Goal: Navigation & Orientation: Find specific page/section

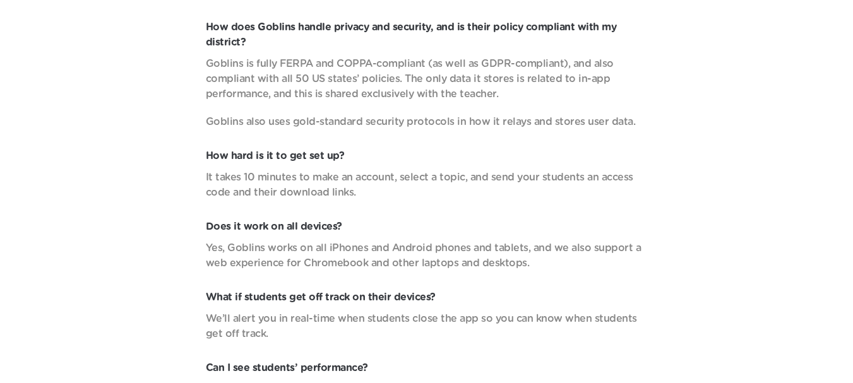
scroll to position [4546, 0]
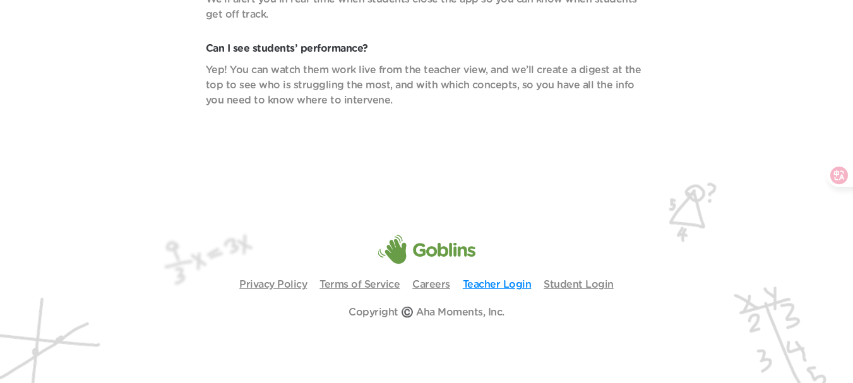
click at [524, 282] on link "Teacher Login" at bounding box center [497, 285] width 69 height 10
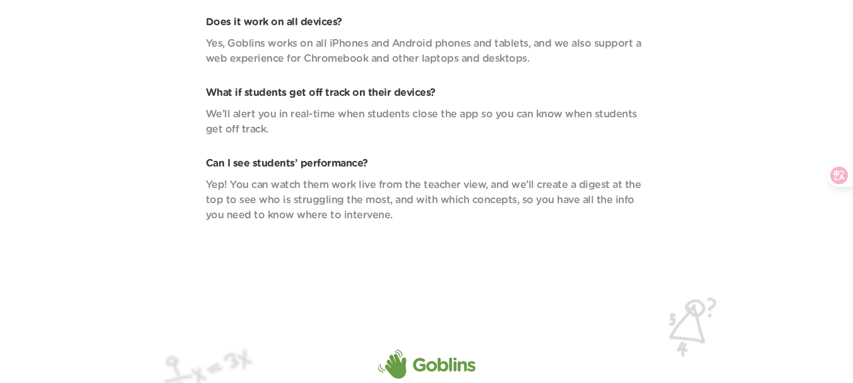
scroll to position [4431, 0]
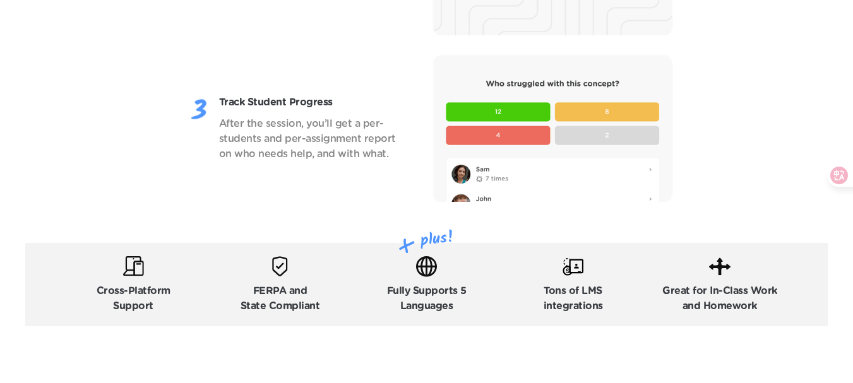
scroll to position [1811, 0]
